Goal: Browse casually

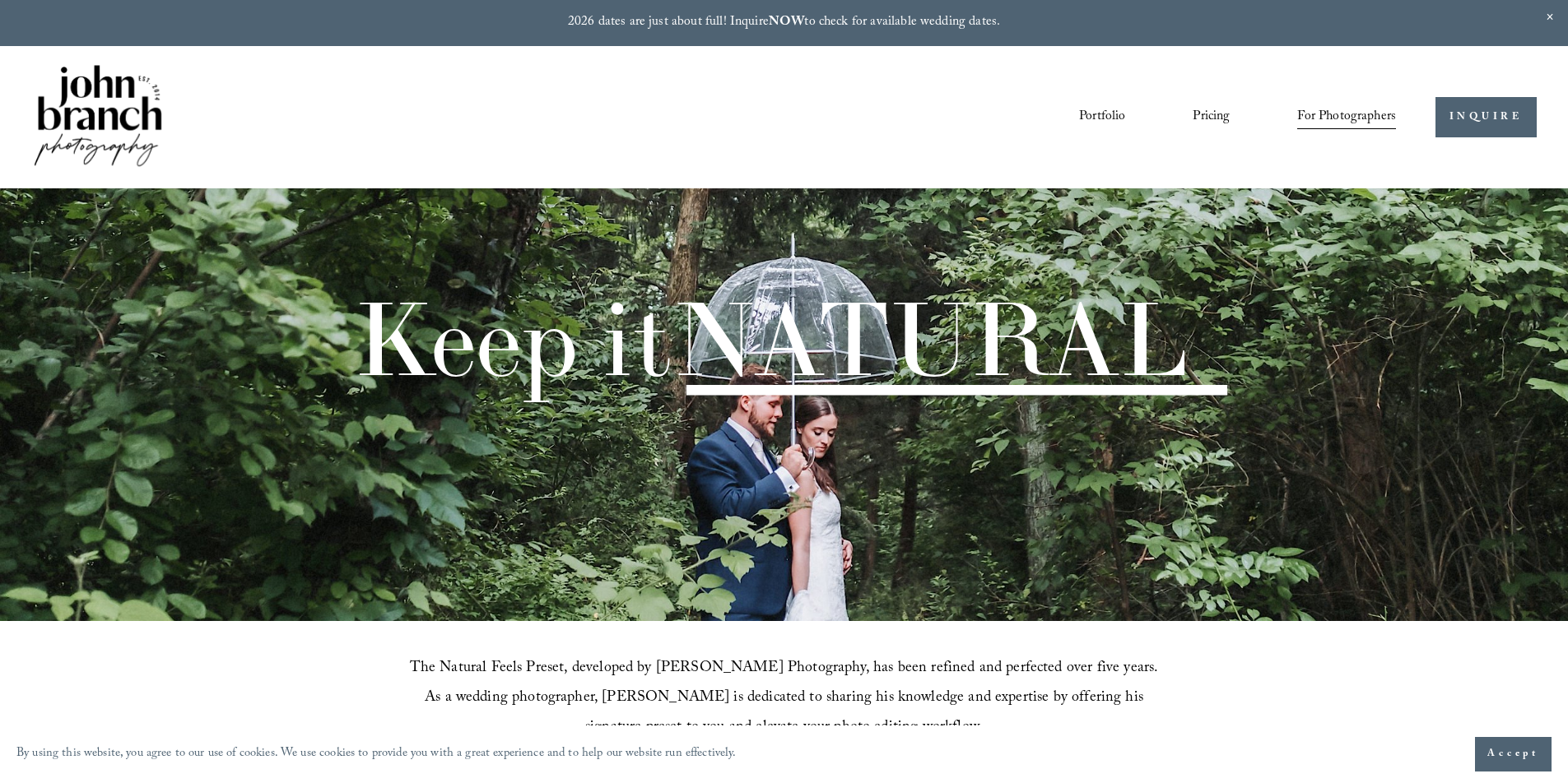
scroll to position [576, 0]
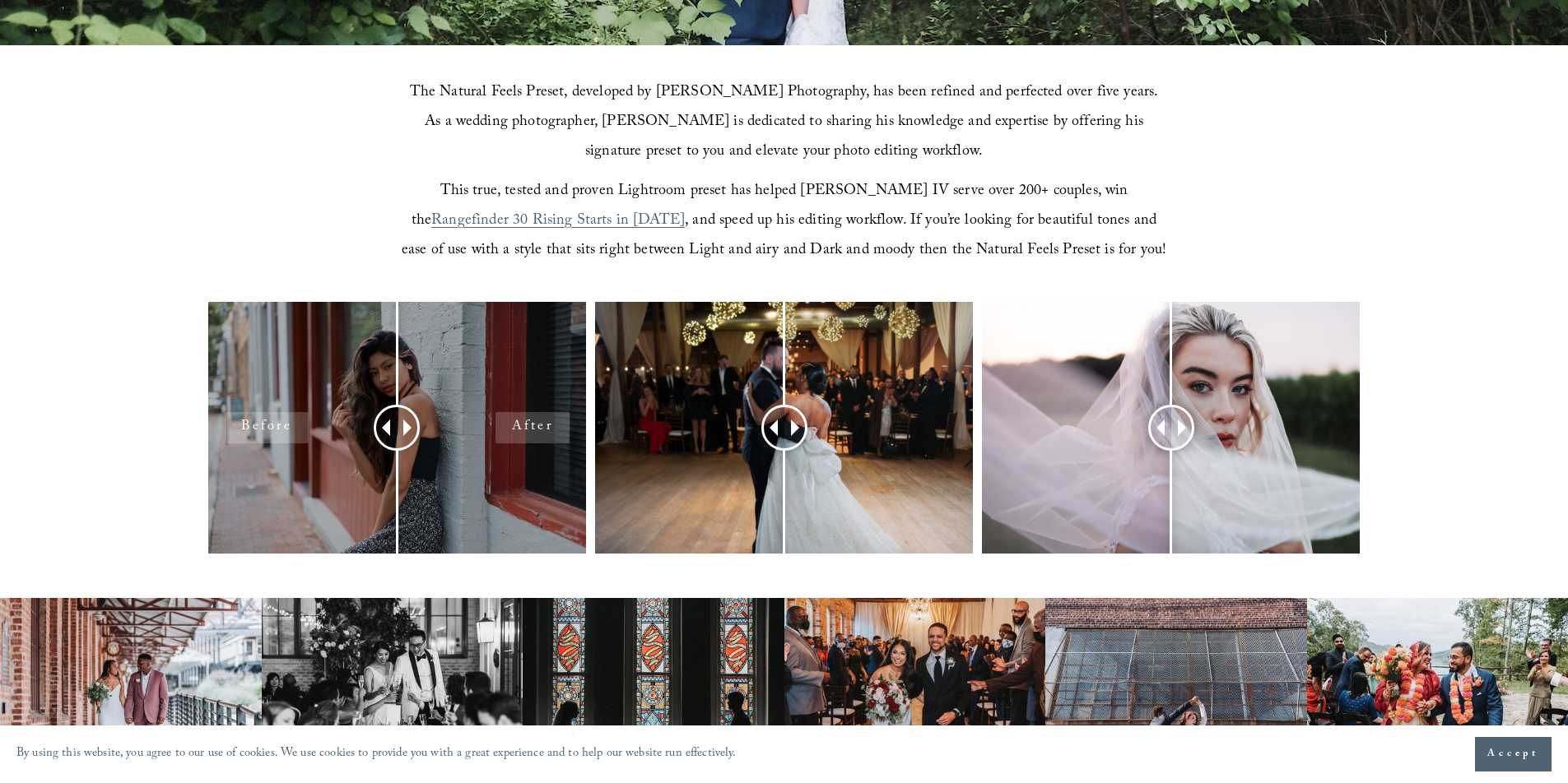
click at [439, 485] on div at bounding box center [397, 428] width 378 height 252
click at [446, 470] on div at bounding box center [397, 428] width 378 height 252
click at [310, 466] on div at bounding box center [397, 428] width 378 height 252
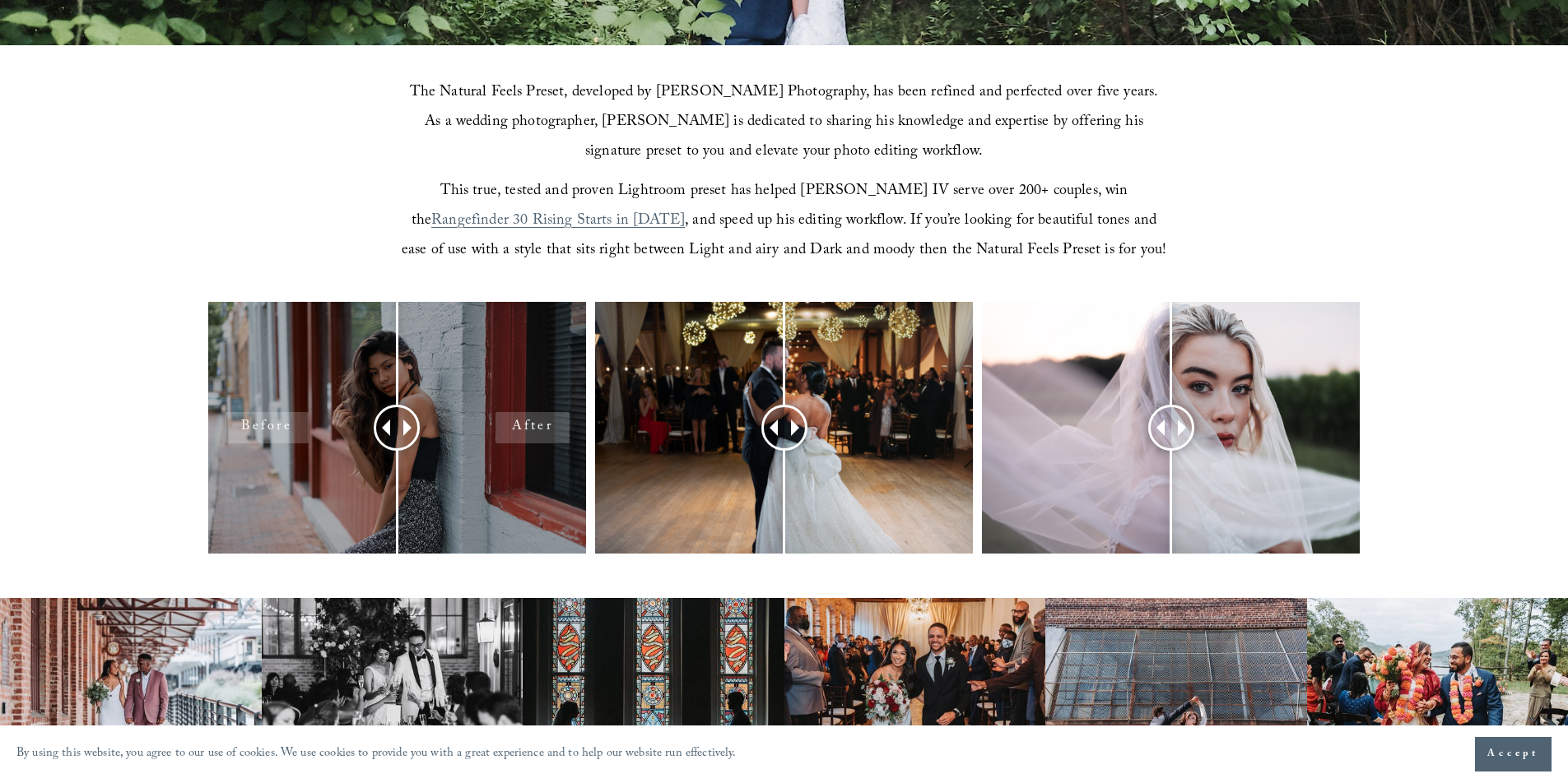
click at [538, 428] on div at bounding box center [397, 428] width 378 height 252
click at [512, 369] on div at bounding box center [397, 428] width 378 height 252
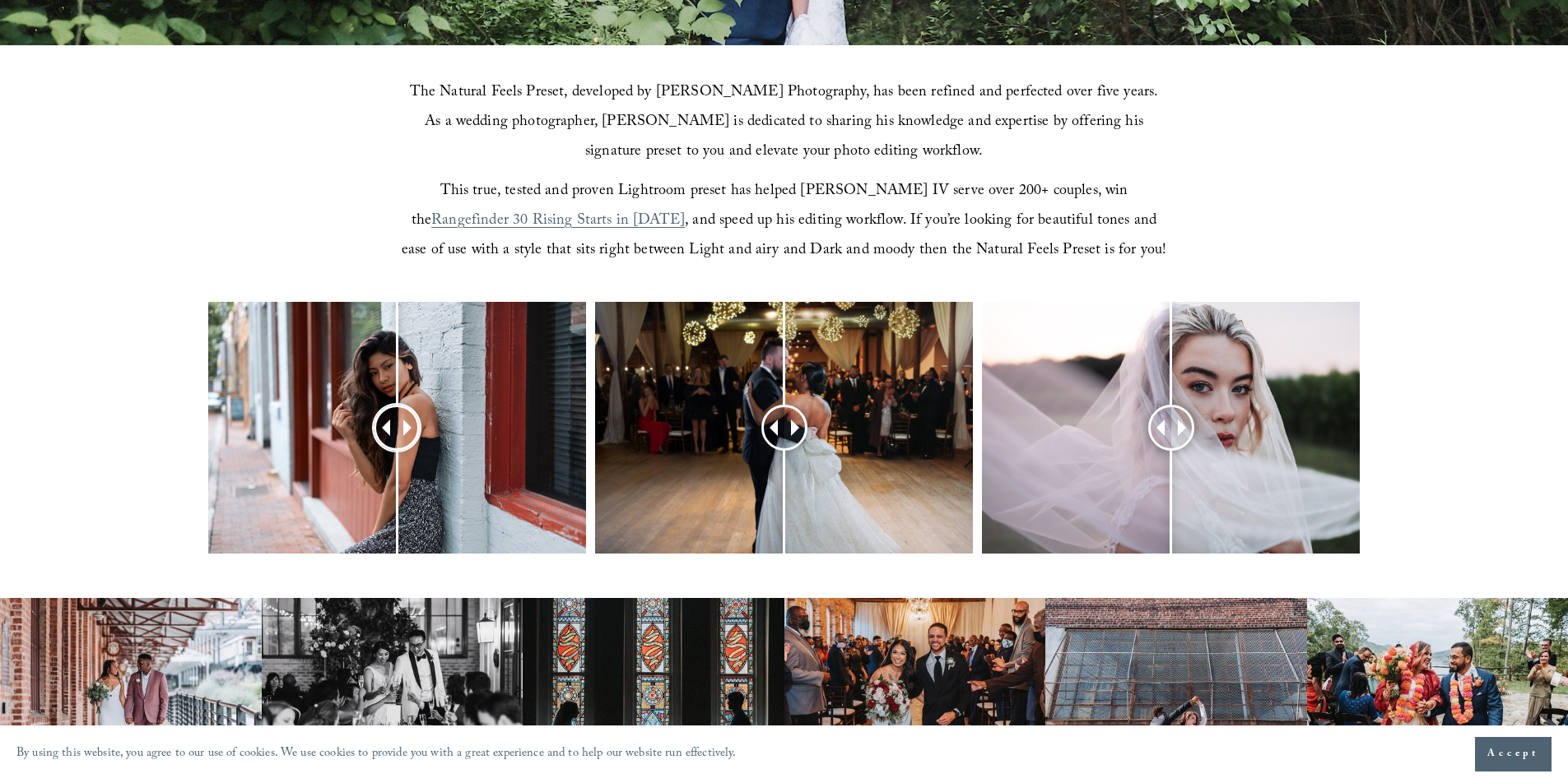
click at [391, 429] on div at bounding box center [397, 428] width 42 height 42
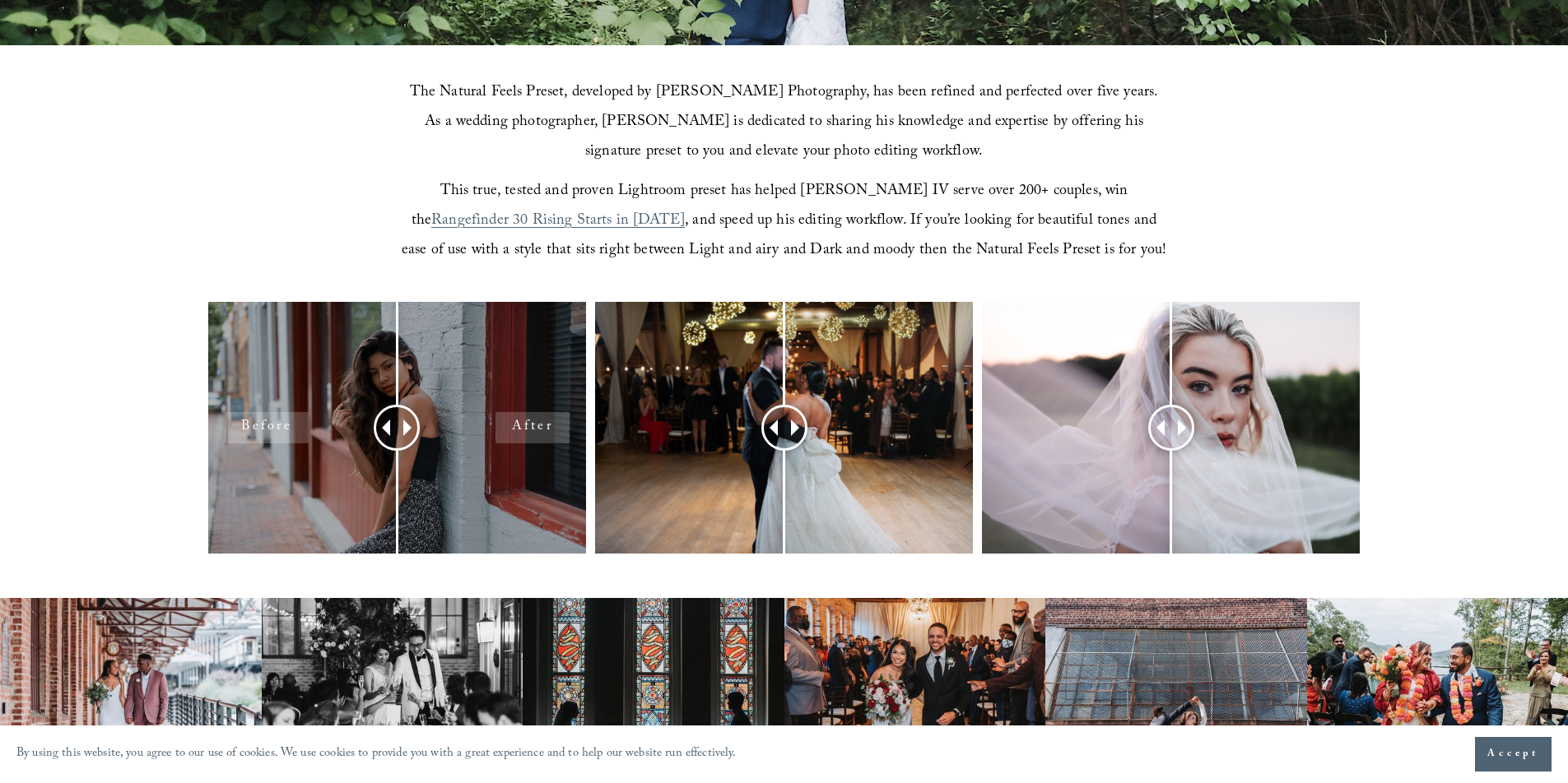
click at [504, 438] on div at bounding box center [397, 428] width 378 height 252
click at [506, 437] on div at bounding box center [397, 428] width 378 height 252
click at [512, 435] on div at bounding box center [397, 428] width 378 height 252
click at [513, 433] on div at bounding box center [397, 428] width 378 height 252
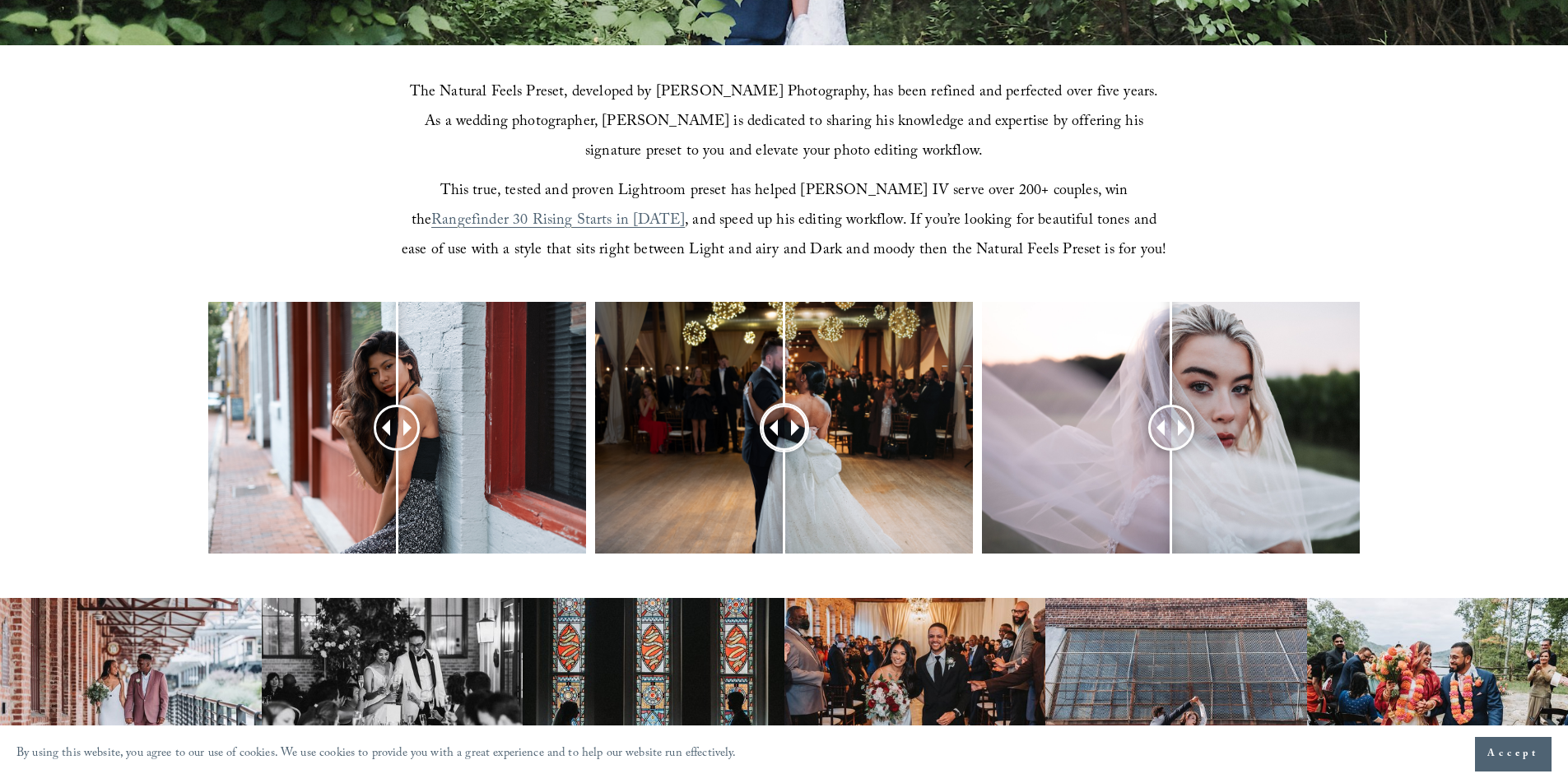
click at [784, 433] on div at bounding box center [784, 428] width 42 height 42
click at [781, 433] on div at bounding box center [784, 428] width 42 height 42
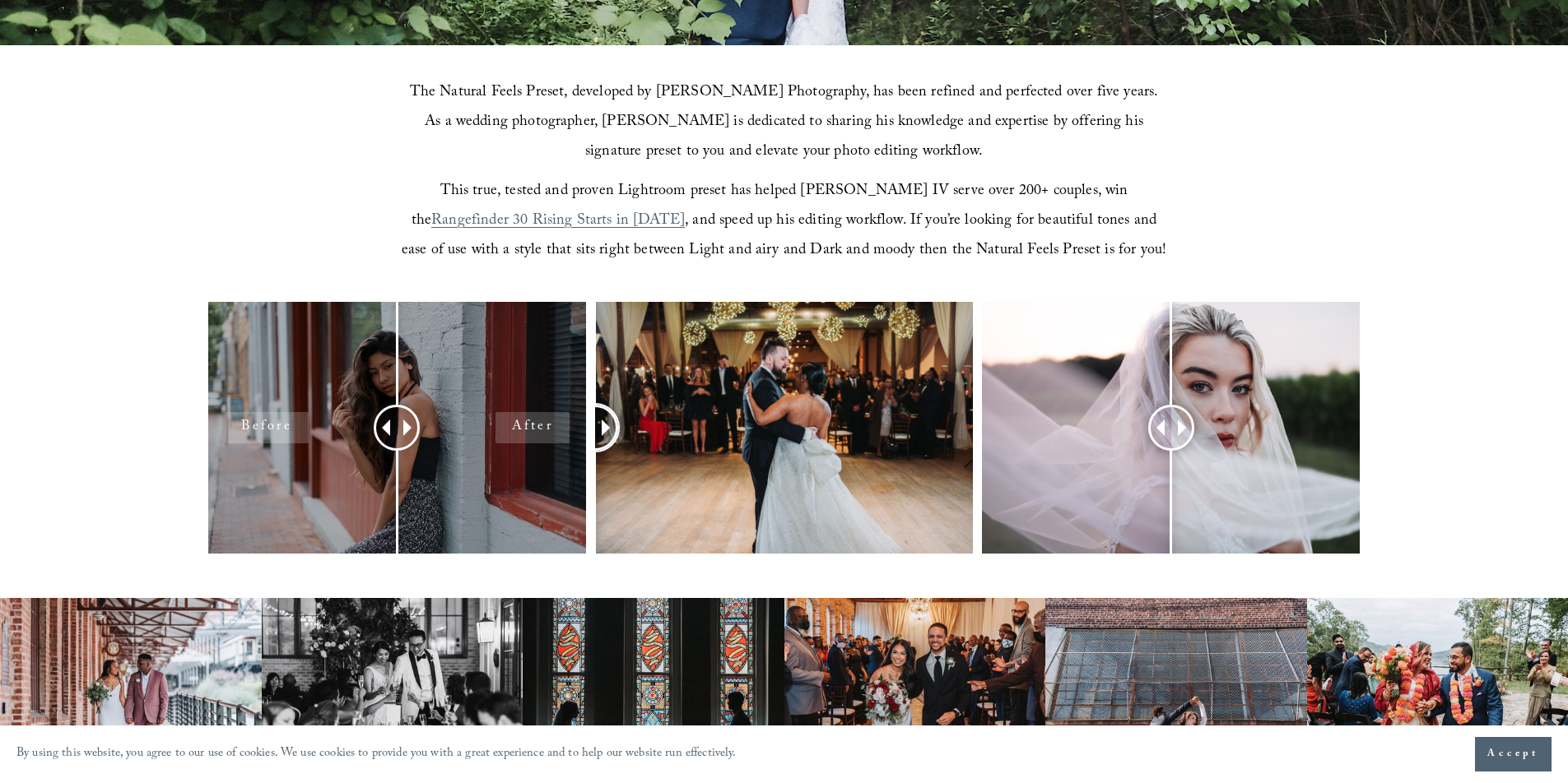
drag, startPoint x: 781, startPoint y: 433, endPoint x: 503, endPoint y: 507, distance: 287.7
click at [503, 507] on div at bounding box center [784, 450] width 1568 height 296
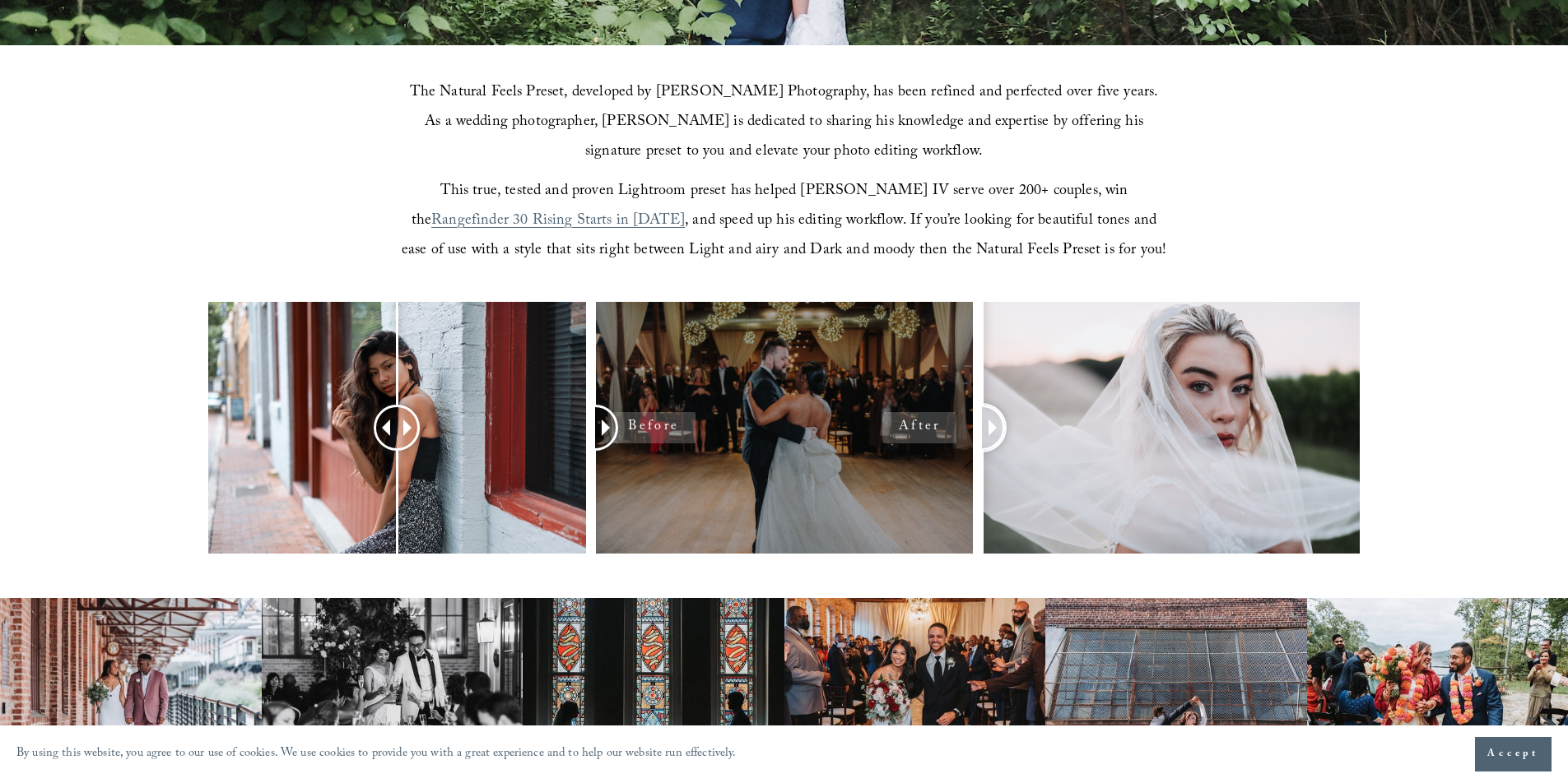
drag, startPoint x: 1163, startPoint y: 414, endPoint x: 935, endPoint y: 472, distance: 235.3
click at [935, 472] on div at bounding box center [784, 450] width 1568 height 296
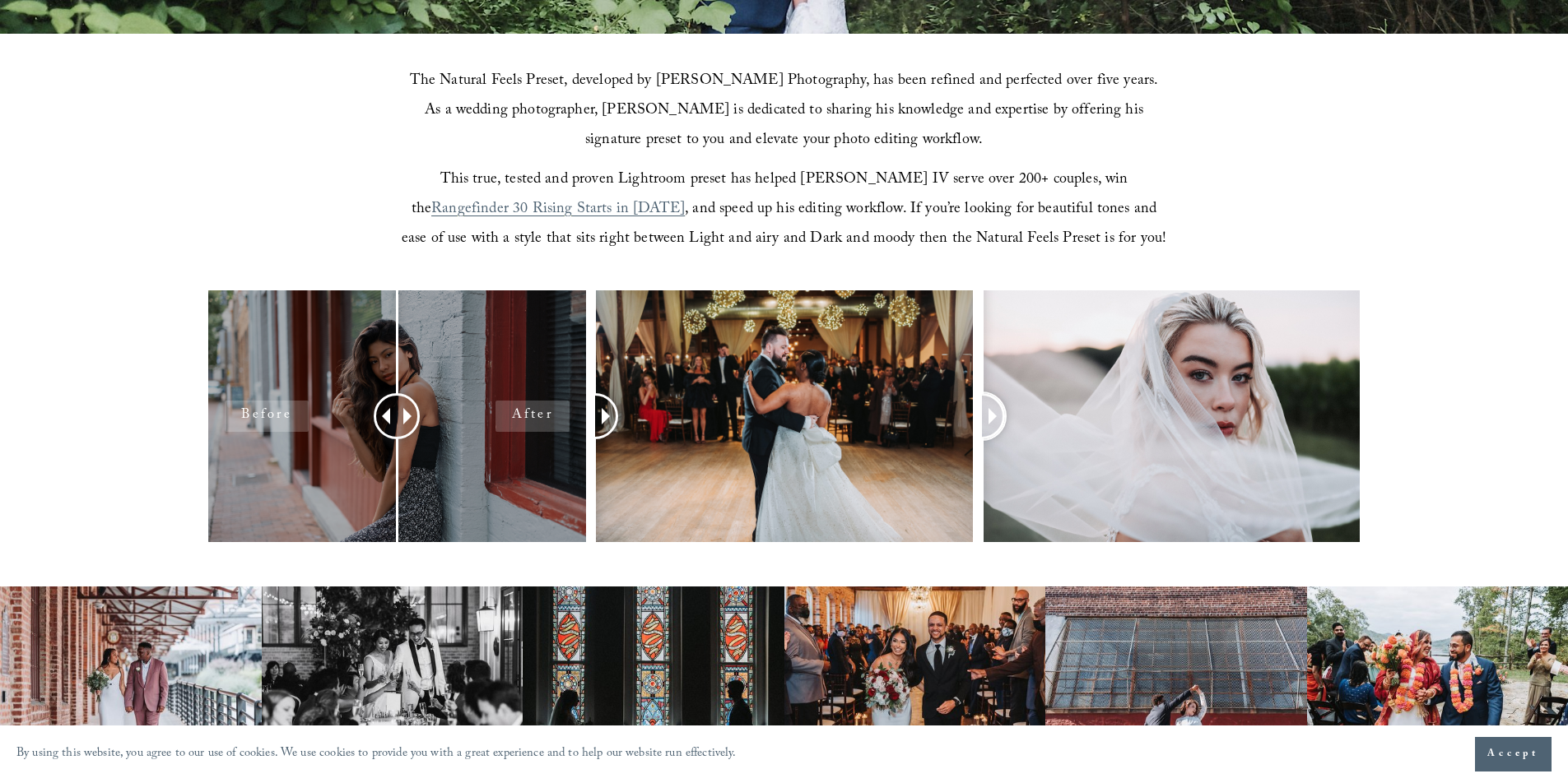
scroll to position [741, 0]
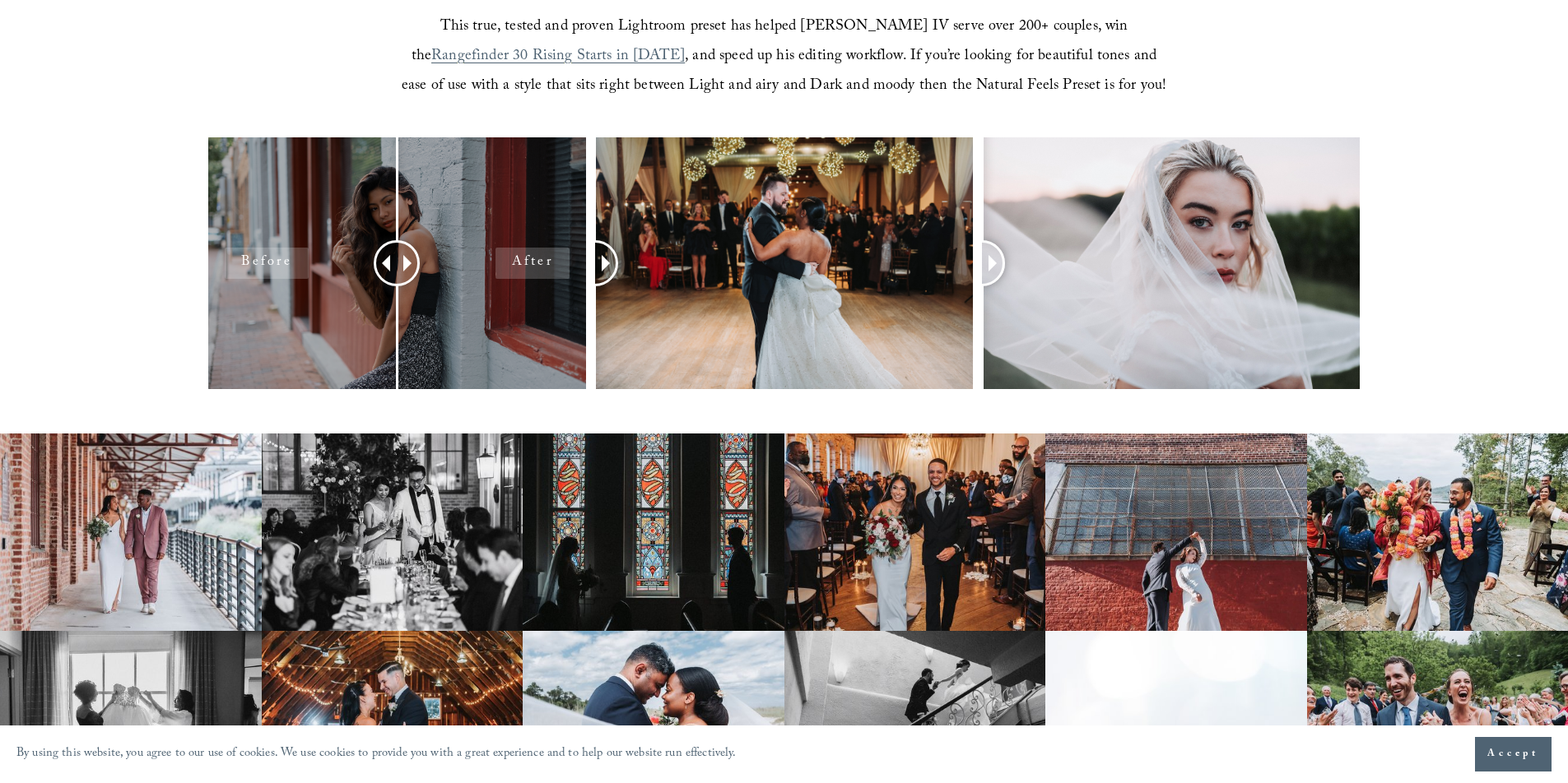
click at [472, 318] on div at bounding box center [397, 262] width 378 height 252
drag, startPoint x: 550, startPoint y: 264, endPoint x: 560, endPoint y: 262, distance: 10.2
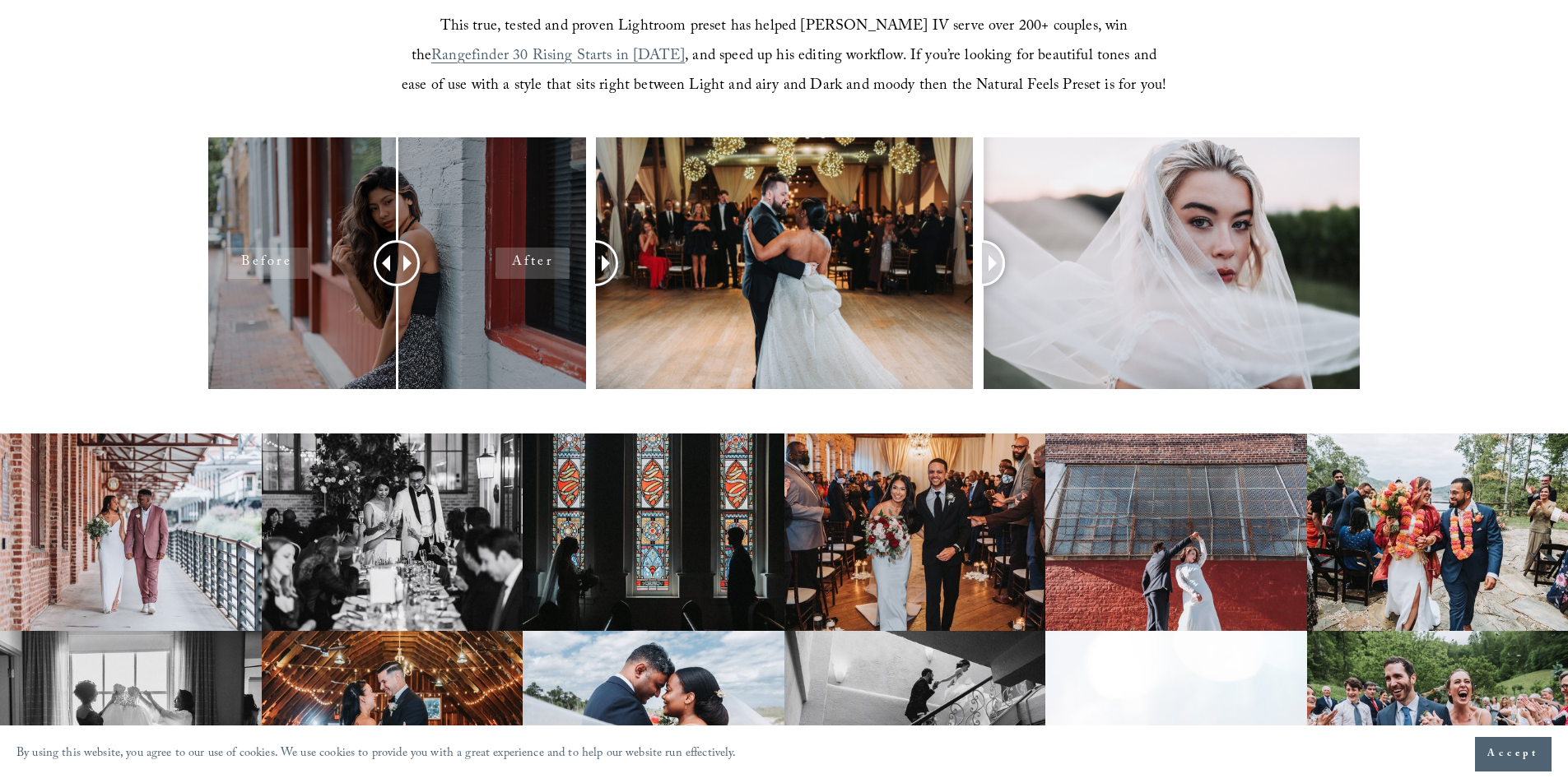
click at [560, 262] on div at bounding box center [397, 262] width 378 height 252
click at [247, 262] on div at bounding box center [397, 262] width 378 height 252
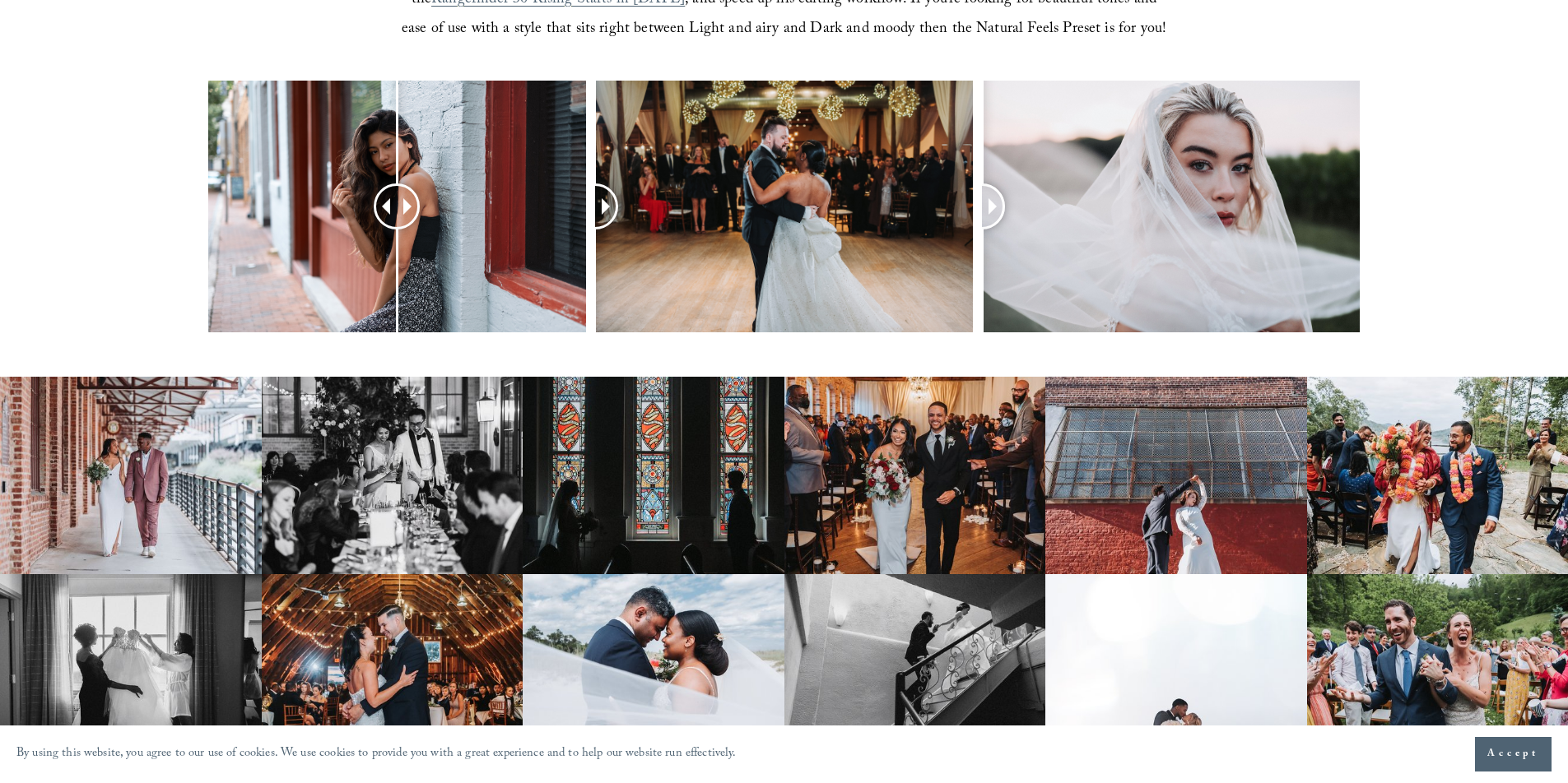
scroll to position [823, 0]
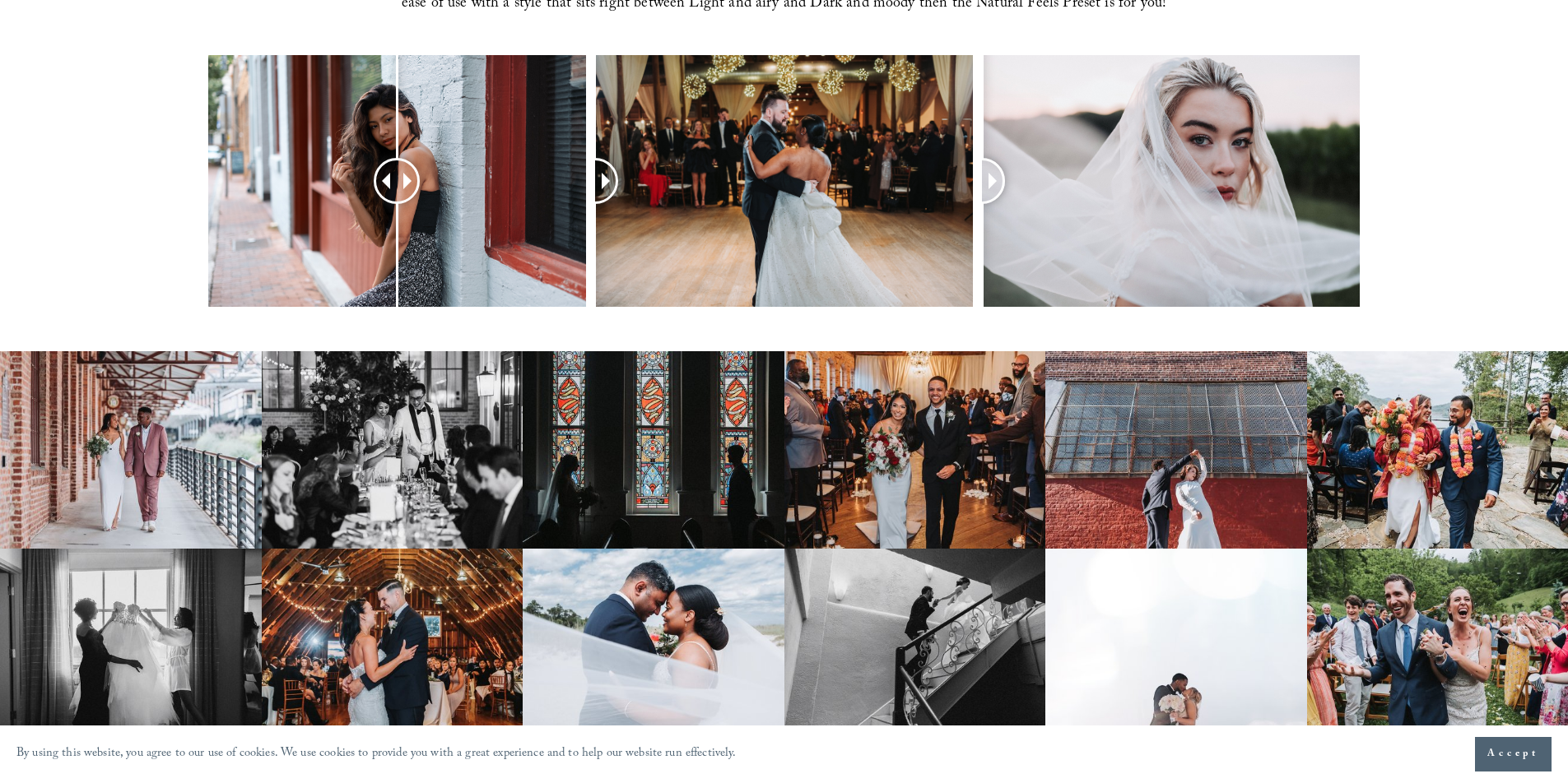
click at [127, 502] on img at bounding box center [130, 449] width 262 height 197
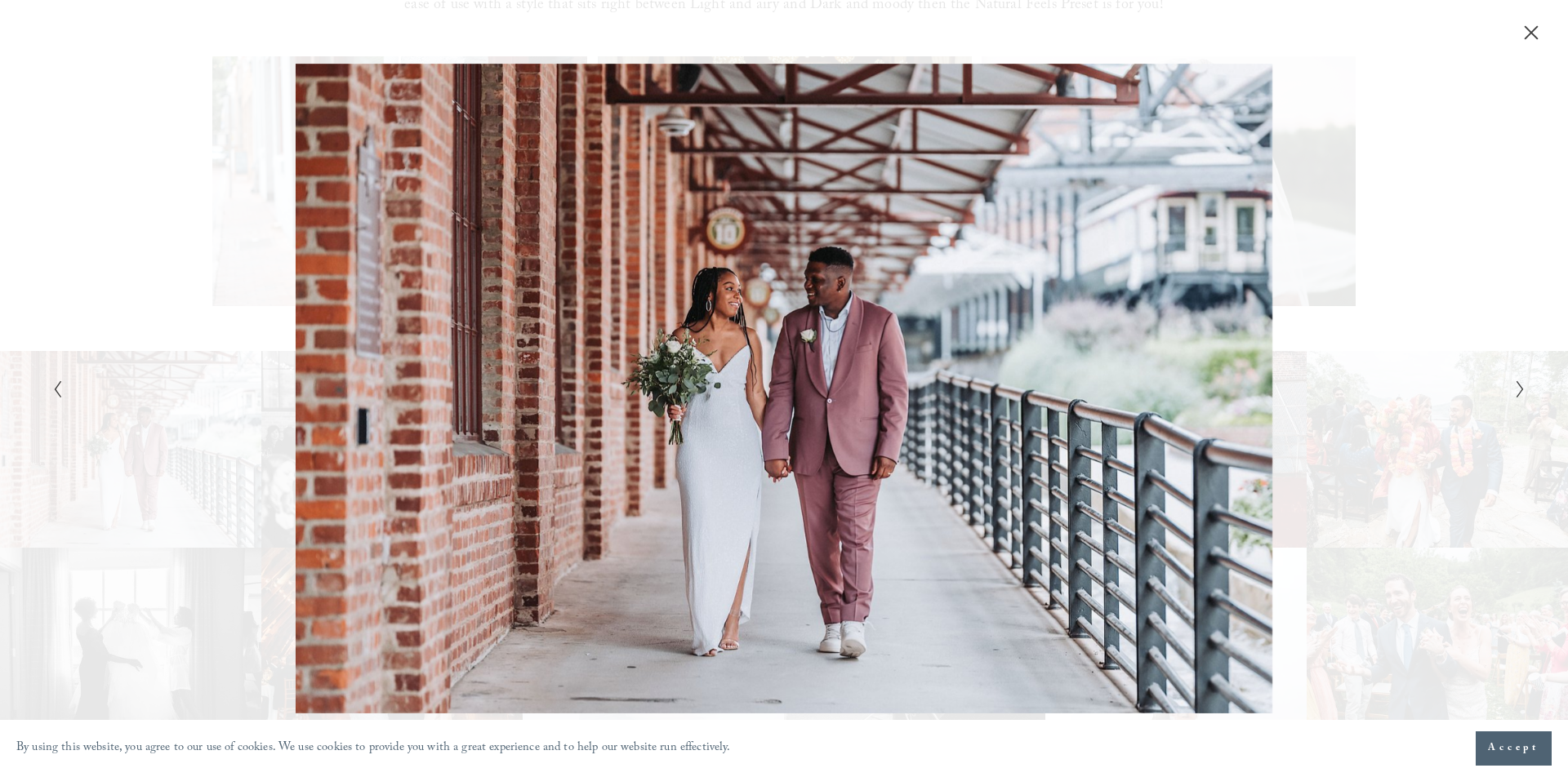
click at [770, 358] on div "Gallery" at bounding box center [415, 389] width 737 height 651
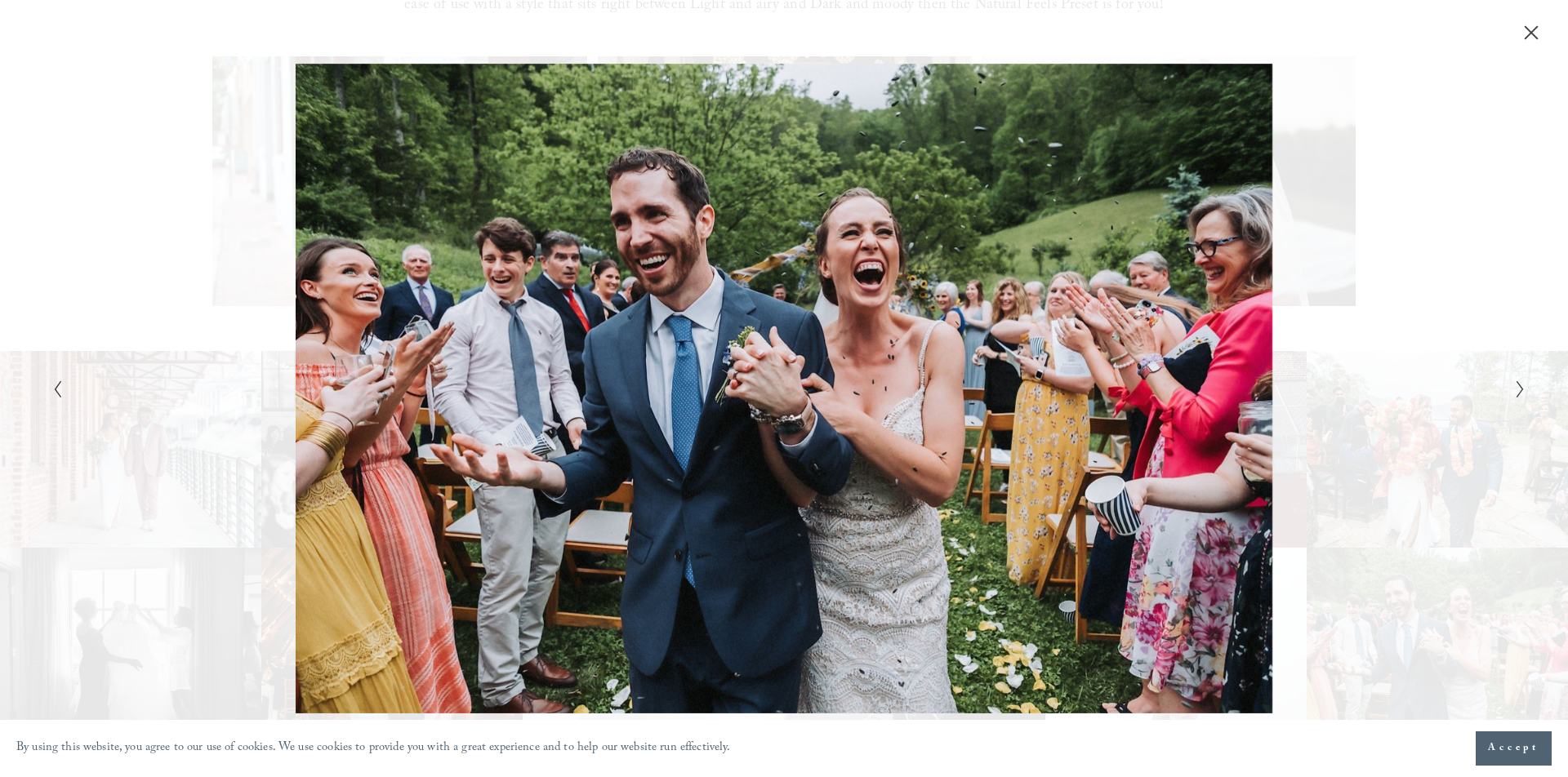
click at [1495, 747] on span "Accept" at bounding box center [1513, 749] width 51 height 16
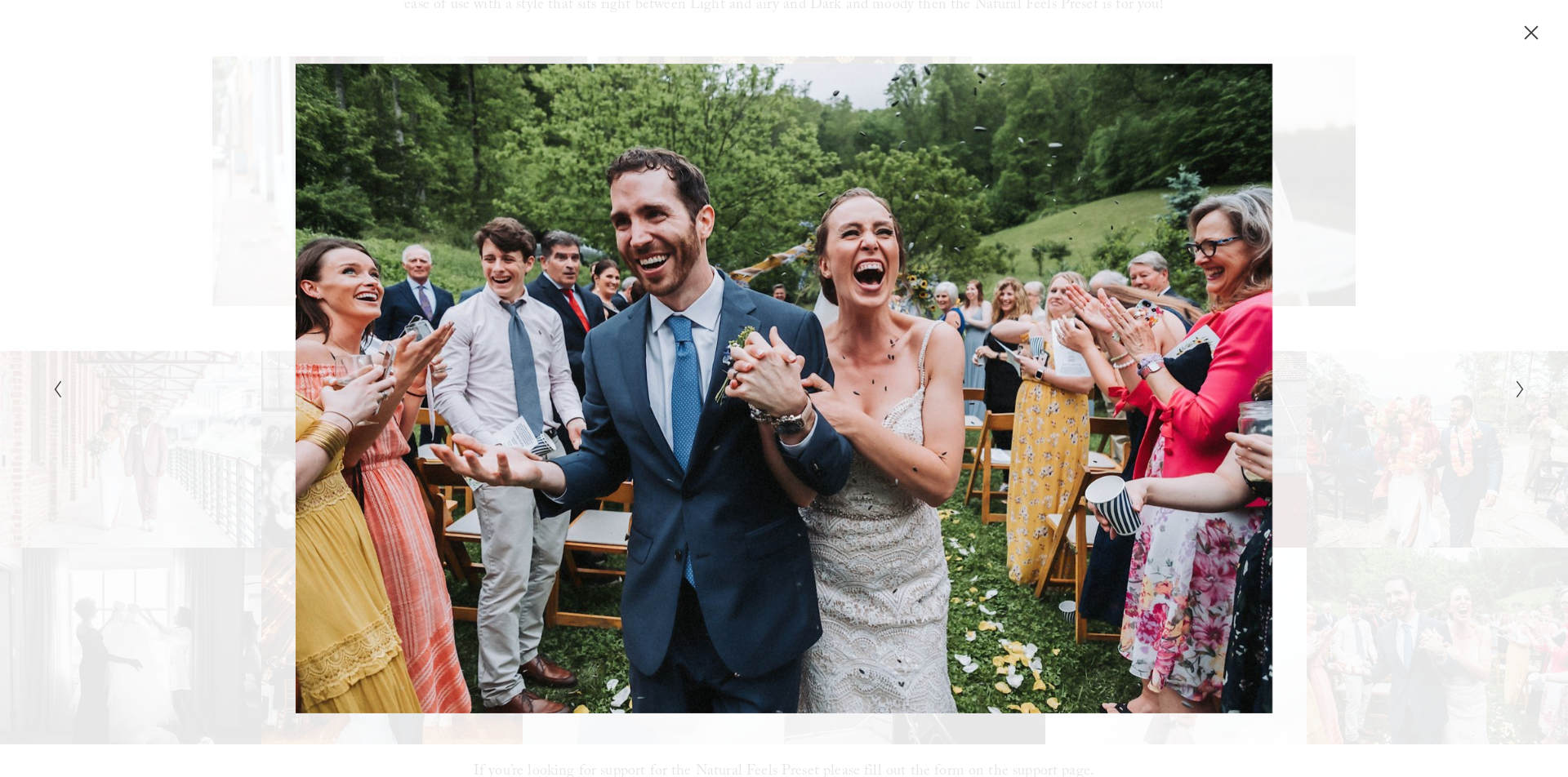
click at [1526, 28] on icon "Close" at bounding box center [1531, 33] width 13 height 13
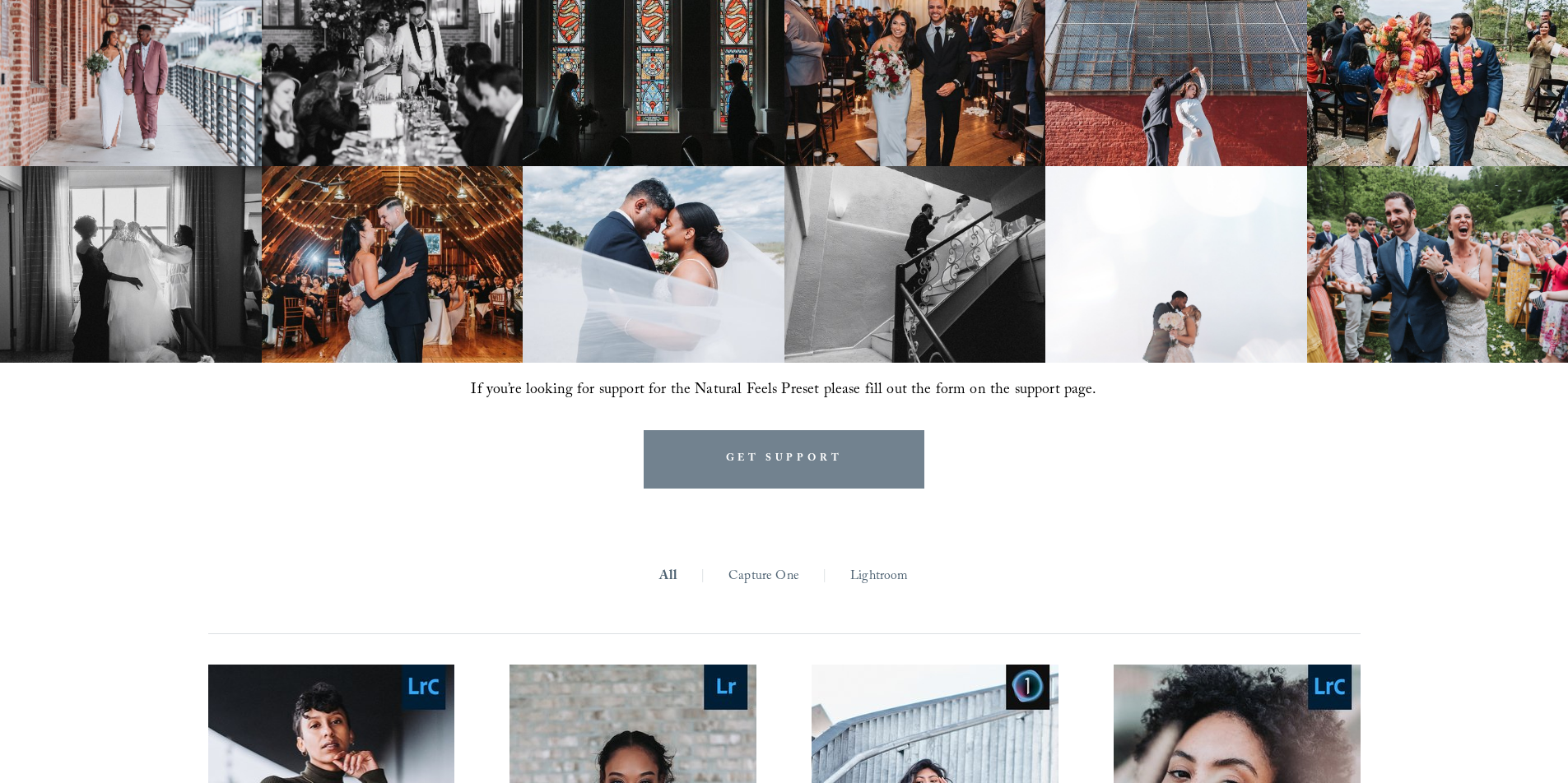
scroll to position [1234, 0]
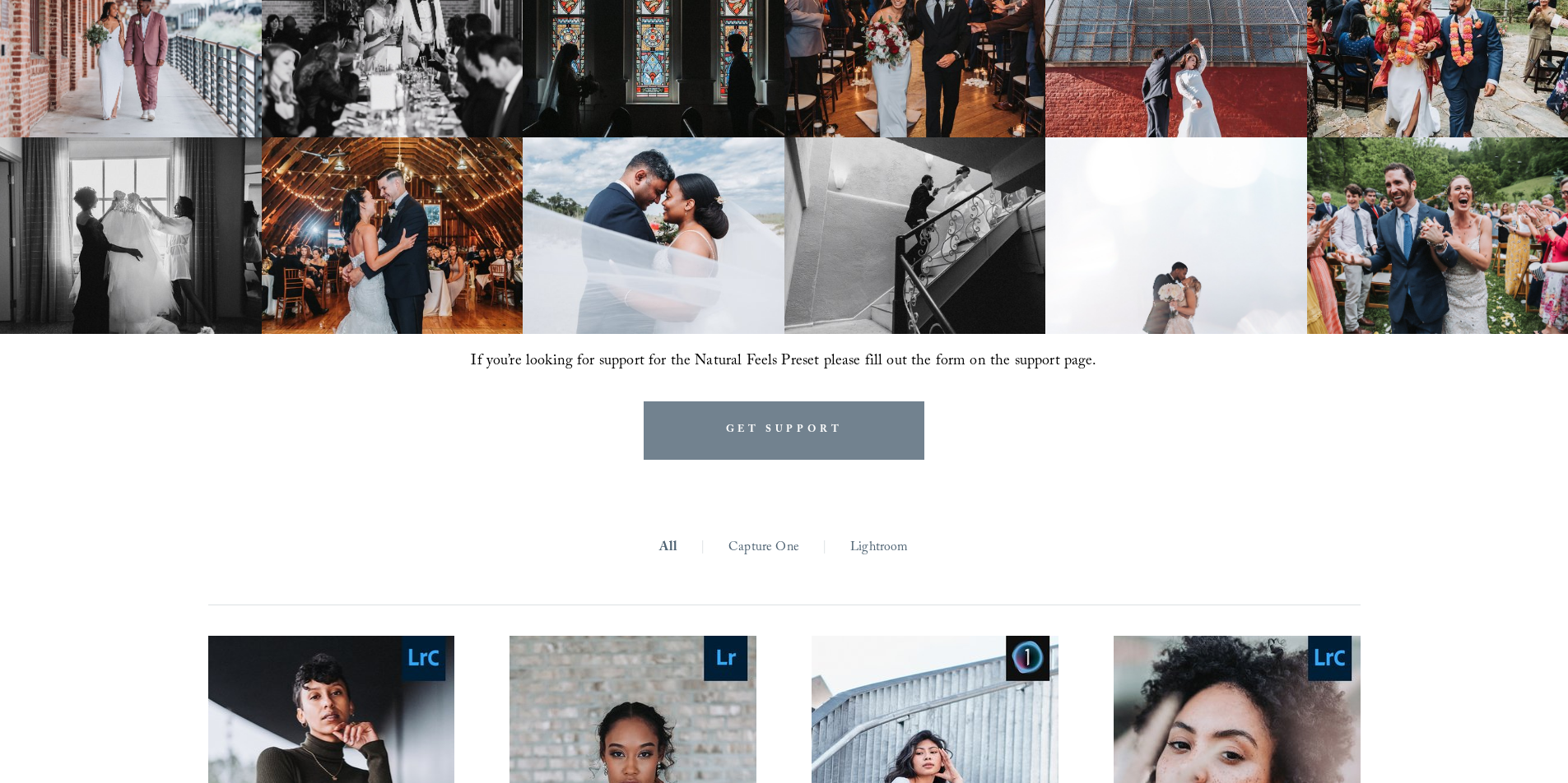
click at [794, 431] on link "GET SUPPORT" at bounding box center [784, 431] width 282 height 58
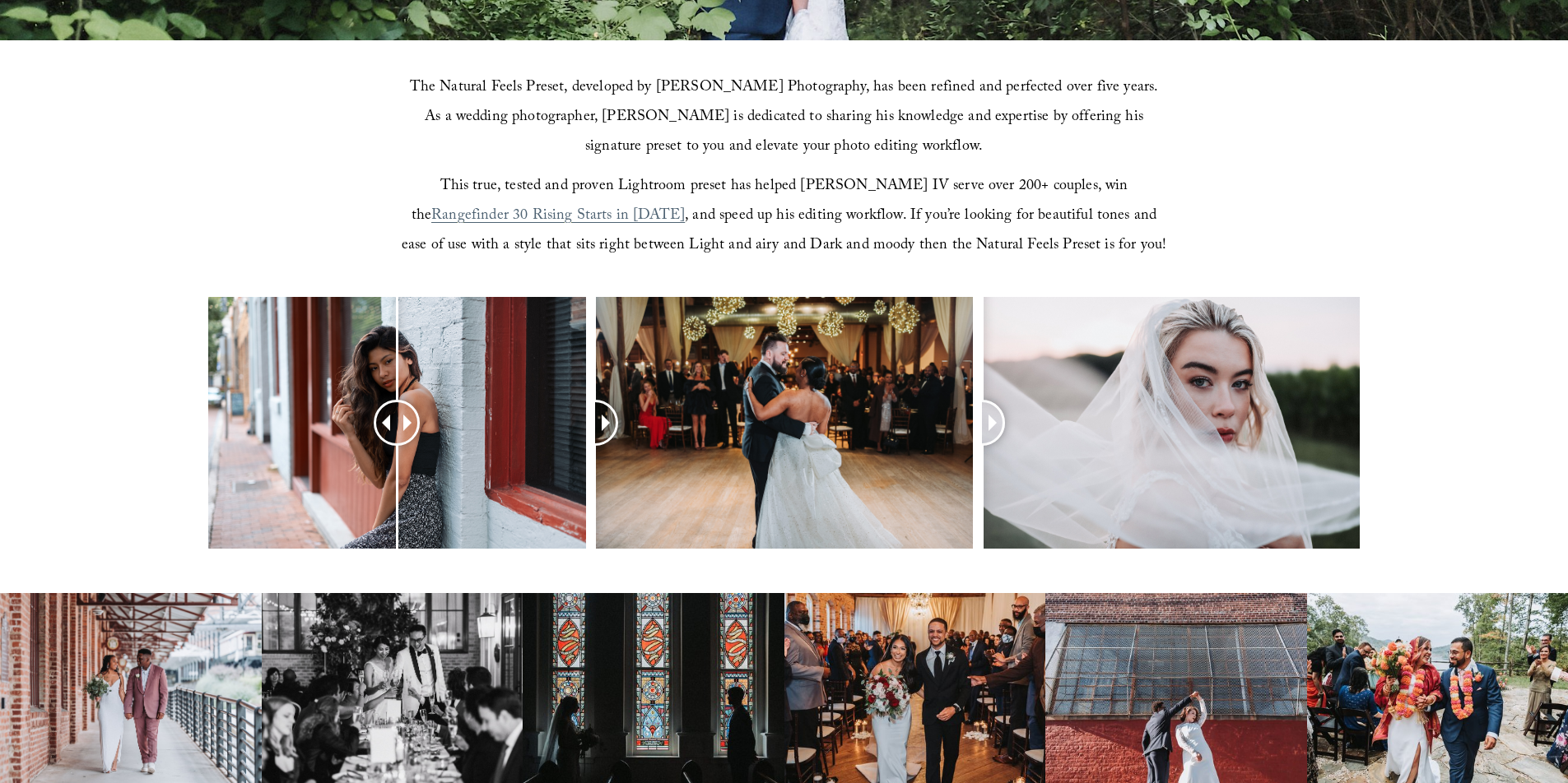
scroll to position [494, 0]
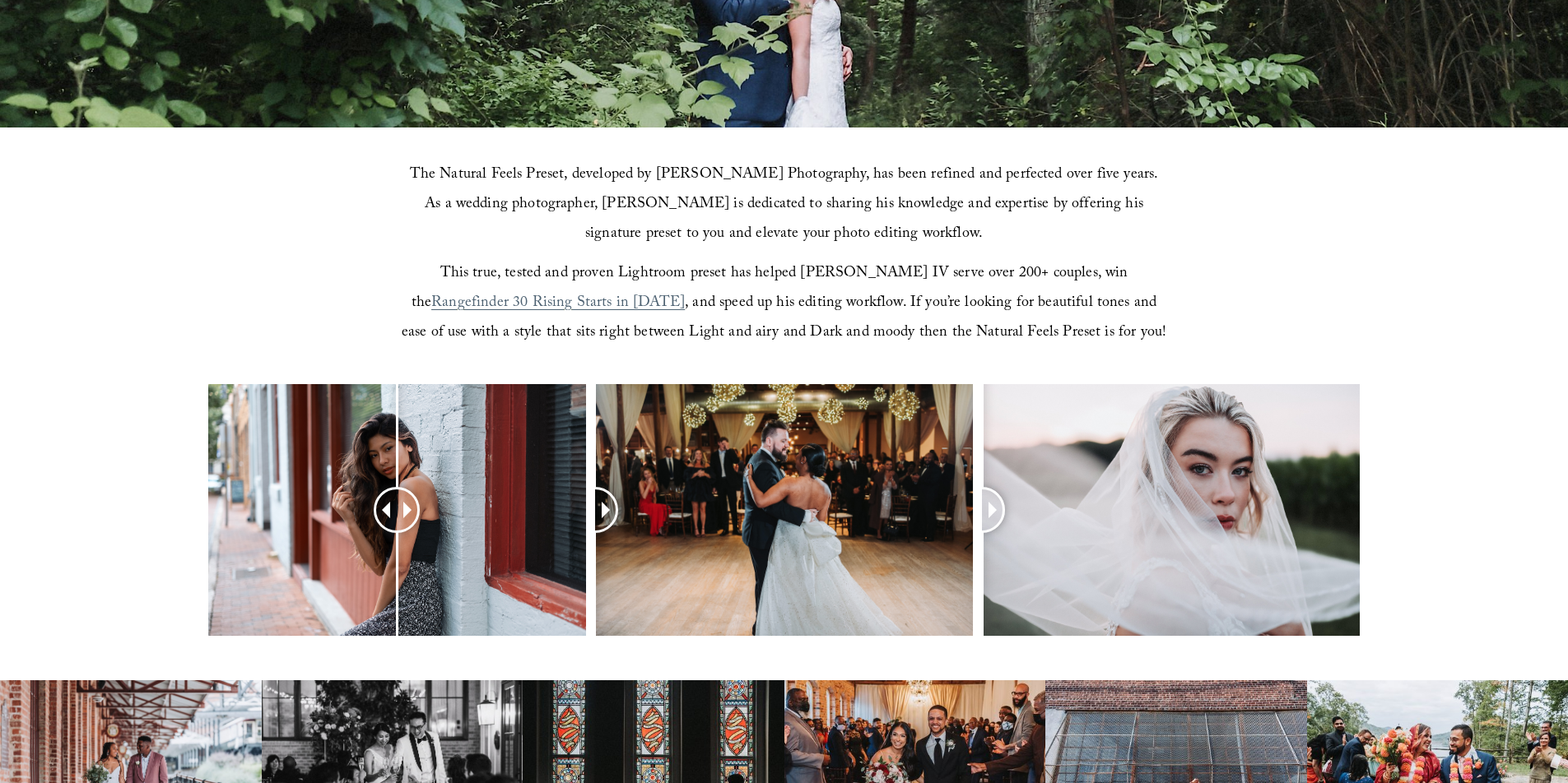
click at [684, 291] on span "Rangefinder 30 Rising Starts in [DATE]" at bounding box center [557, 304] width 253 height 26
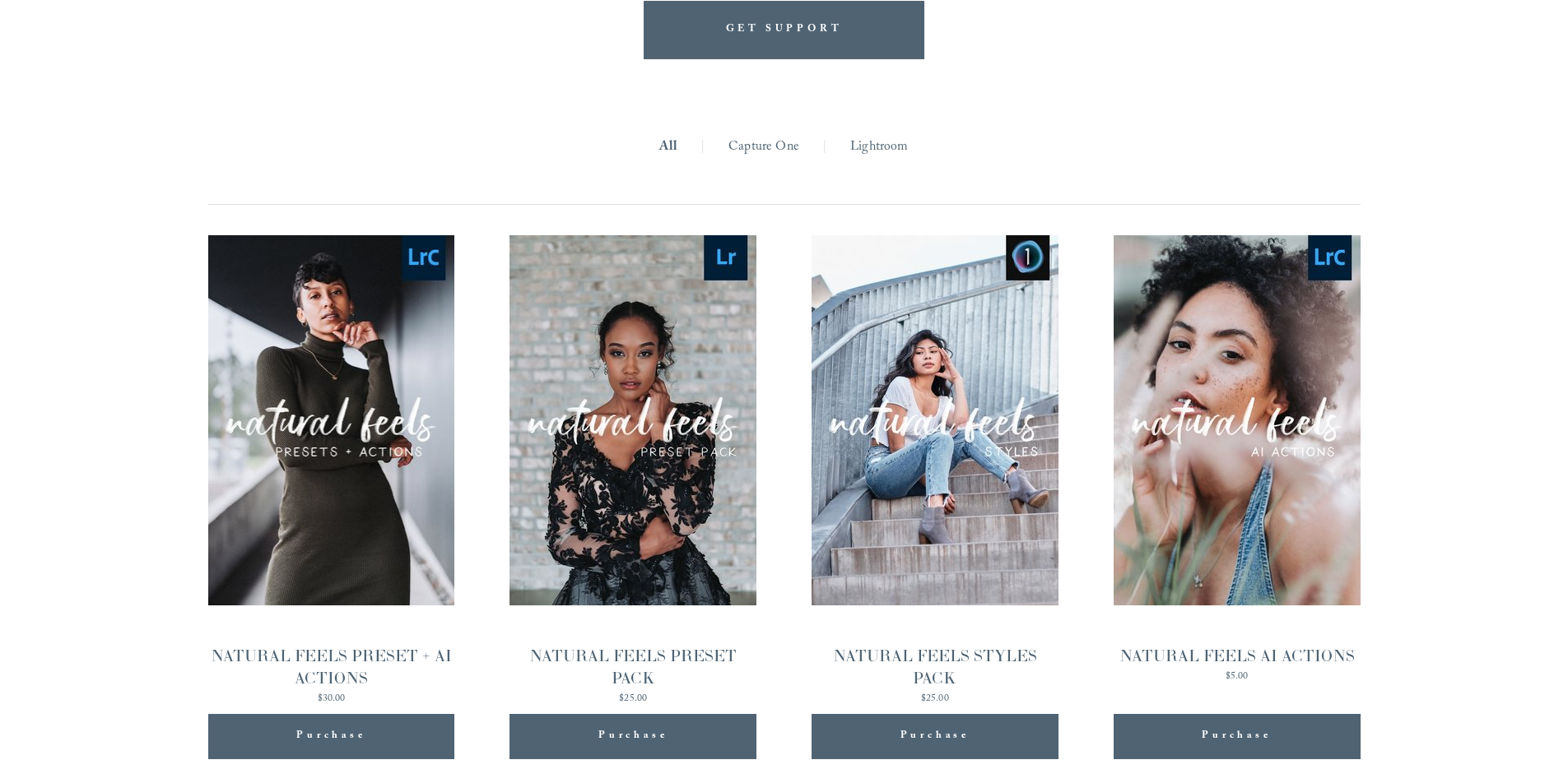
scroll to position [1316, 0]
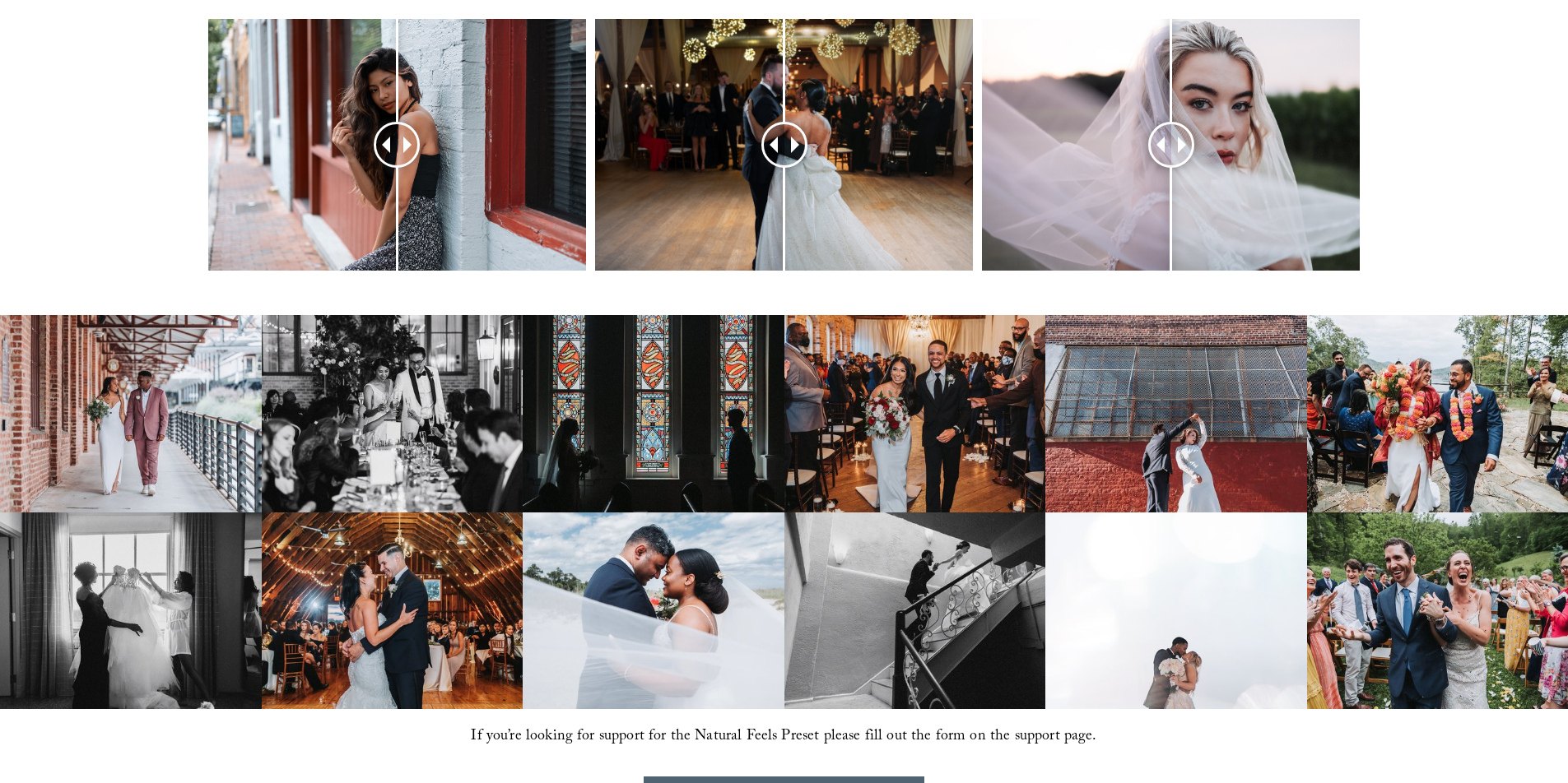
scroll to position [741, 0]
